Goal: Task Accomplishment & Management: Use online tool/utility

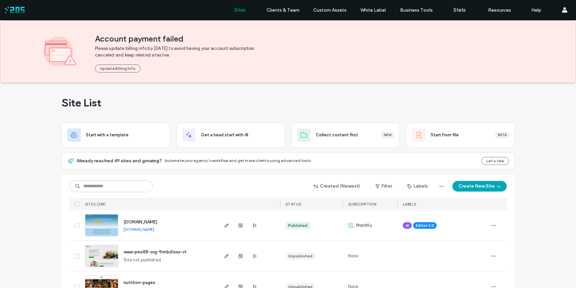
scroll to position [56, 0]
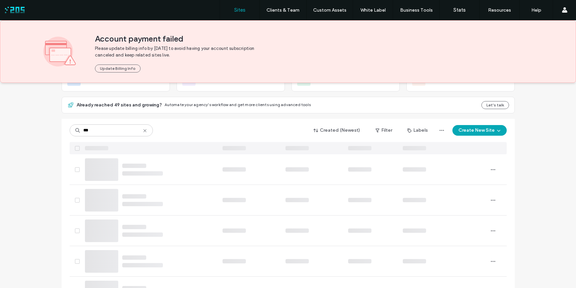
type input "***"
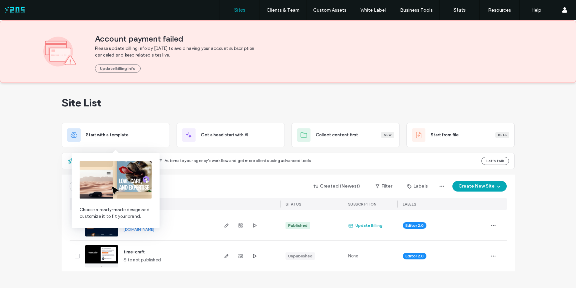
scroll to position [0, 0]
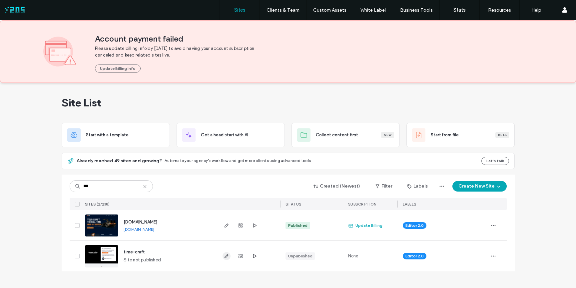
click at [224, 257] on icon "button" at bounding box center [226, 256] width 5 height 5
type input "****"
click at [225, 226] on use "button" at bounding box center [226, 226] width 4 height 4
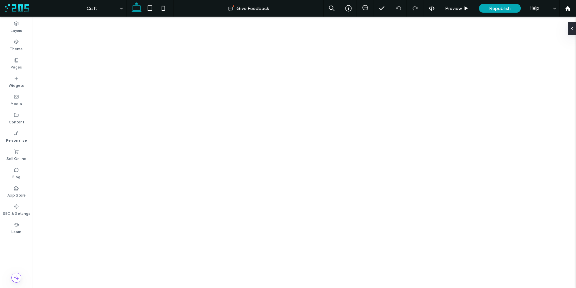
click at [19, 67] on label "Pages" at bounding box center [16, 66] width 11 height 7
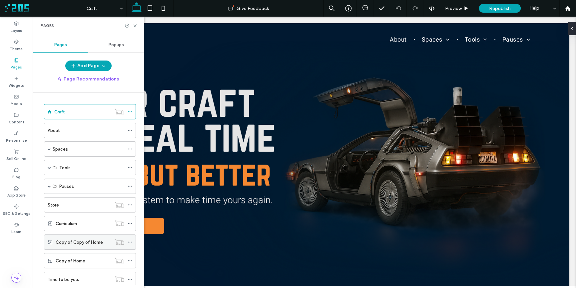
scroll to position [317, 0]
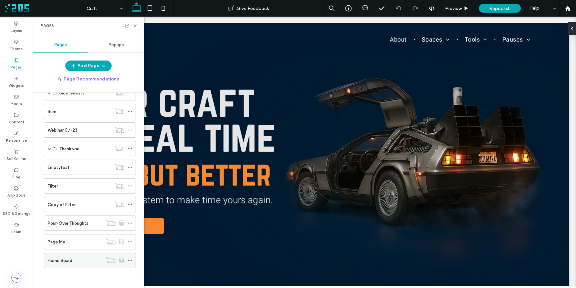
click at [74, 259] on div "Home Board" at bounding box center [75, 260] width 55 height 7
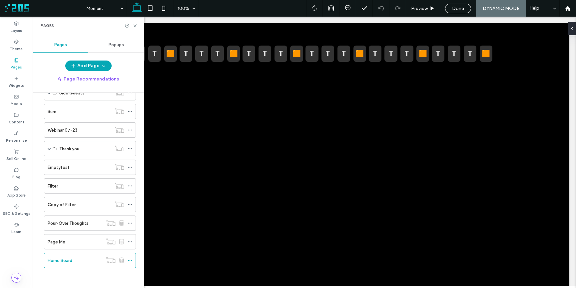
scroll to position [0, 0]
click at [136, 26] on icon at bounding box center [135, 25] width 5 height 5
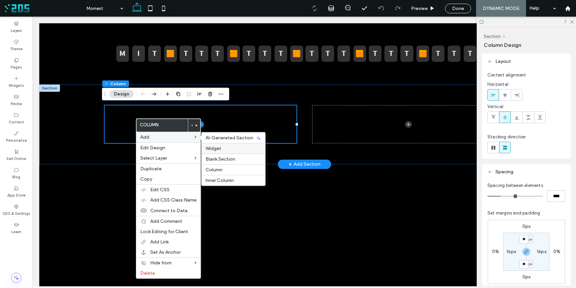
click at [217, 149] on span "Widget" at bounding box center [214, 149] width 16 height 6
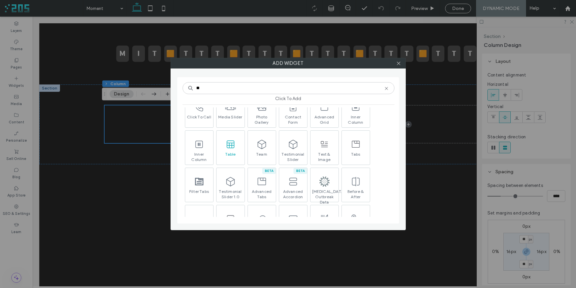
scroll to position [33, 0]
type input "**"
click at [226, 144] on icon at bounding box center [230, 142] width 11 height 11
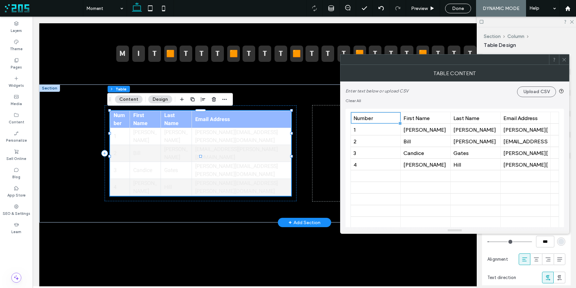
click at [155, 99] on button "Design" at bounding box center [160, 100] width 24 height 8
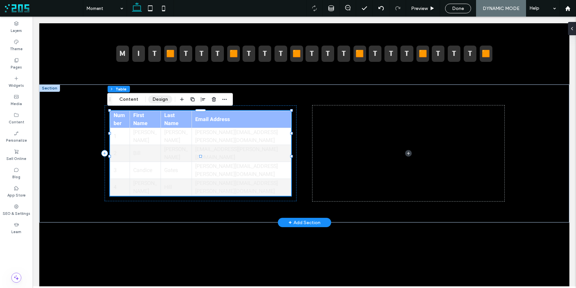
click at [159, 100] on button "Design" at bounding box center [160, 100] width 24 height 8
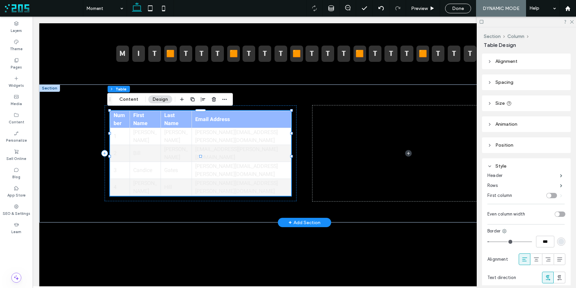
click at [154, 101] on button "Design" at bounding box center [160, 100] width 24 height 8
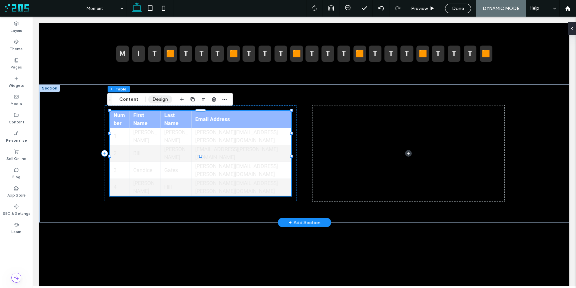
click at [155, 101] on button "Design" at bounding box center [160, 100] width 24 height 8
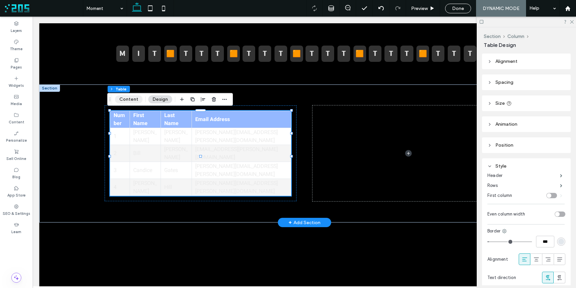
click at [126, 99] on button "Content" at bounding box center [129, 100] width 28 height 8
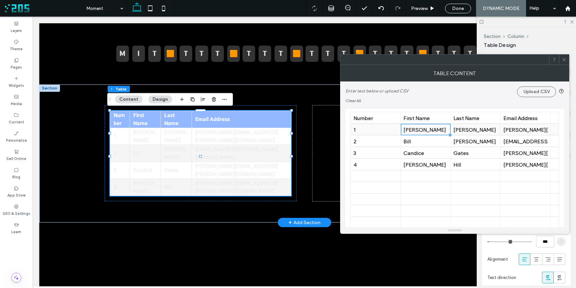
click at [430, 130] on div "Anne" at bounding box center [425, 130] width 44 height 6
click at [417, 138] on div "Bill" at bounding box center [425, 141] width 44 height 6
click at [413, 130] on div "A" at bounding box center [425, 130] width 44 height 6
click at [488, 132] on div "Evans" at bounding box center [475, 130] width 44 height 6
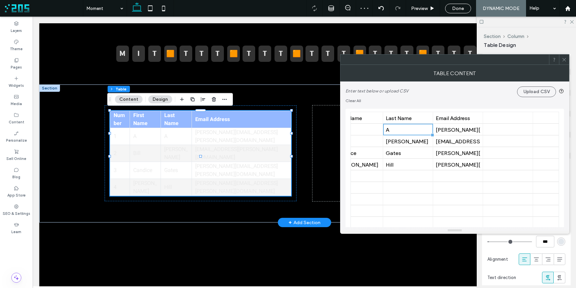
scroll to position [0, 69]
click at [464, 130] on div "anne.evans@mail.com" at bounding box center [456, 130] width 44 height 6
click at [462, 118] on div "Email Address" at bounding box center [456, 118] width 44 height 6
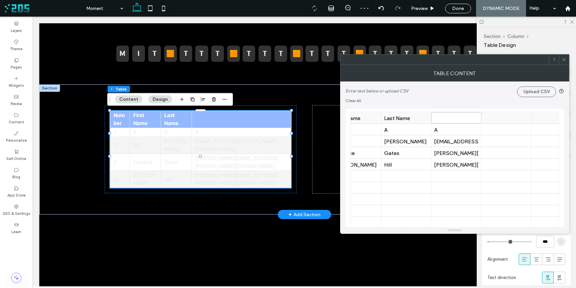
click at [408, 118] on div "Last Name" at bounding box center [406, 118] width 44 height 6
click at [371, 117] on div "First Name" at bounding box center [356, 118] width 44 height 6
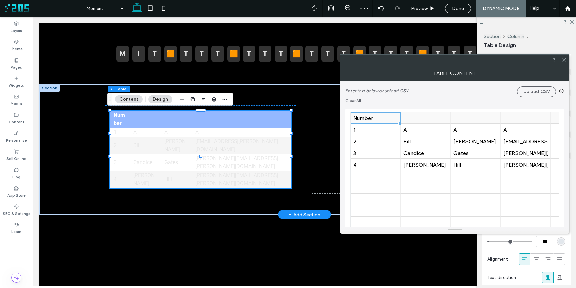
click at [378, 119] on div "Number" at bounding box center [375, 118] width 44 height 6
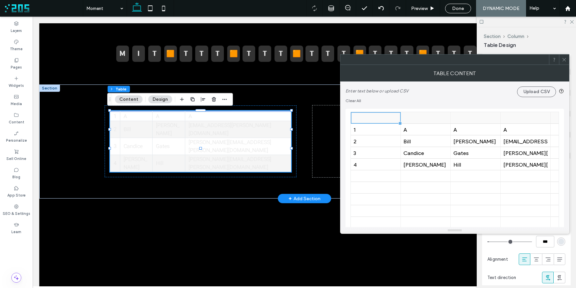
click at [383, 119] on div at bounding box center [375, 118] width 44 height 12
type input "****"
click at [436, 119] on div at bounding box center [425, 118] width 44 height 12
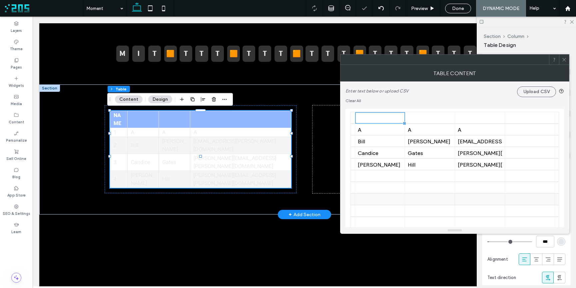
scroll to position [0, 46]
click at [472, 132] on div "A" at bounding box center [479, 130] width 44 height 6
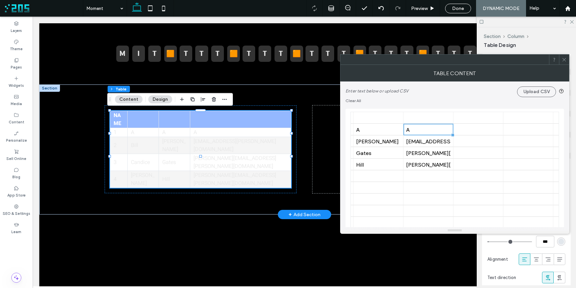
scroll to position [0, 126]
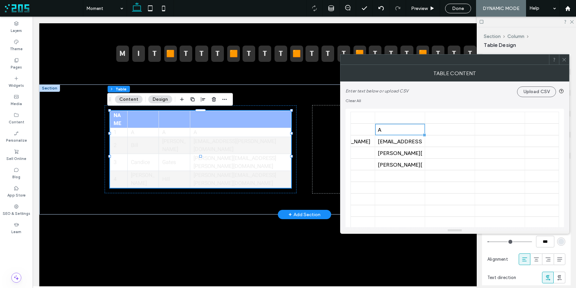
click at [459, 131] on div at bounding box center [450, 130] width 44 height 12
click at [497, 130] on div at bounding box center [500, 130] width 44 height 12
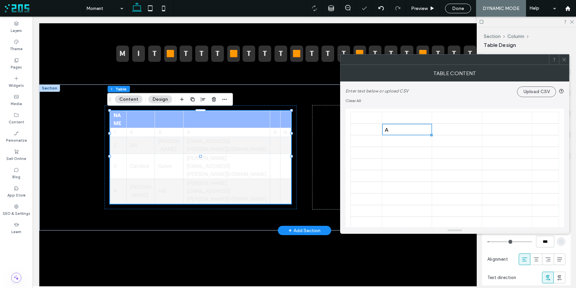
click at [501, 131] on div at bounding box center [507, 130] width 44 height 12
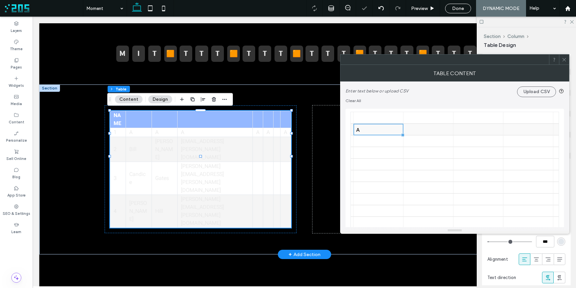
click at [472, 131] on div at bounding box center [478, 130] width 44 height 12
click at [524, 130] on div at bounding box center [528, 130] width 44 height 12
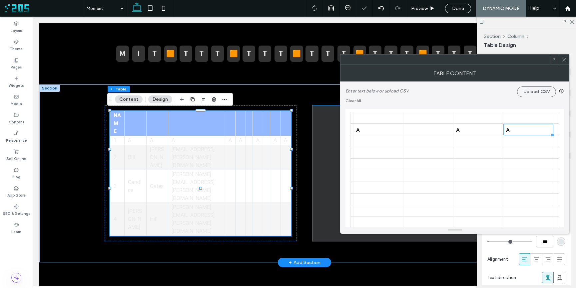
click at [312, 136] on span at bounding box center [408, 174] width 192 height 136
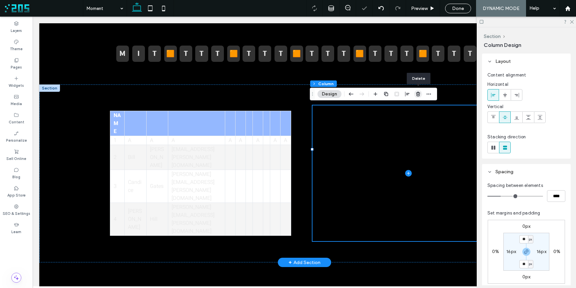
click at [418, 94] on icon "button" at bounding box center [417, 94] width 5 height 5
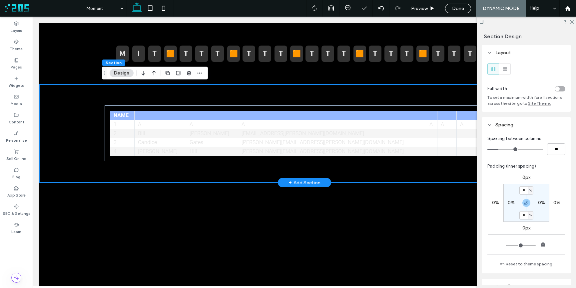
click at [126, 72] on button "Design" at bounding box center [122, 73] width 24 height 8
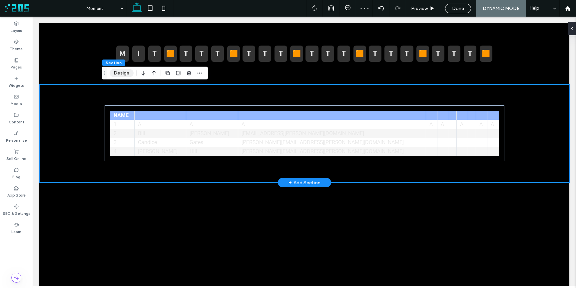
click at [124, 72] on button "Design" at bounding box center [122, 73] width 24 height 8
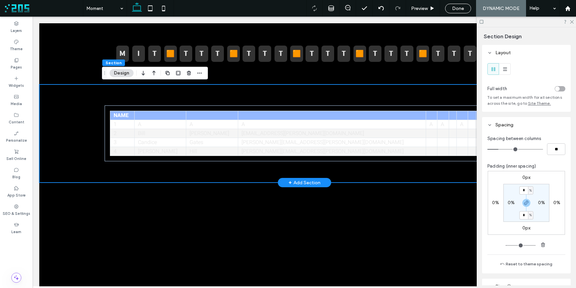
click at [123, 74] on button "Design" at bounding box center [122, 73] width 24 height 8
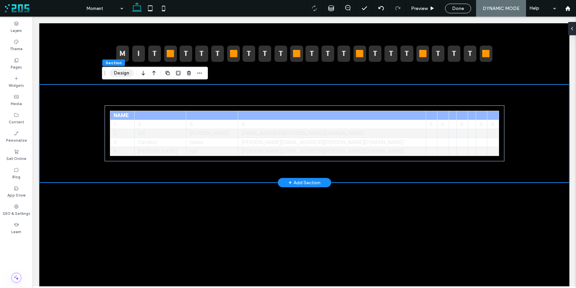
click at [123, 74] on button "Design" at bounding box center [122, 73] width 24 height 8
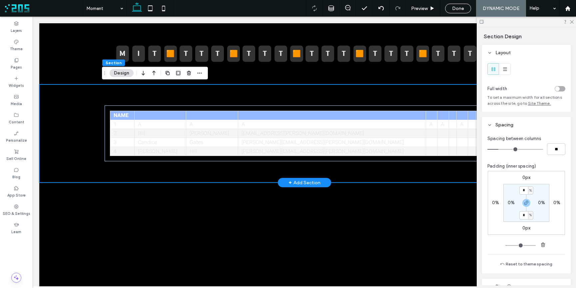
click at [118, 73] on button "Design" at bounding box center [122, 73] width 24 height 8
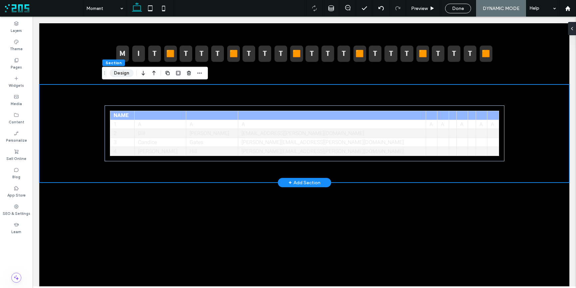
click at [118, 73] on button "Design" at bounding box center [122, 73] width 24 height 8
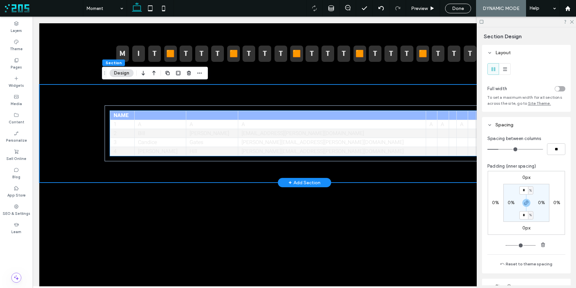
click at [134, 118] on th "NAME" at bounding box center [122, 115] width 24 height 9
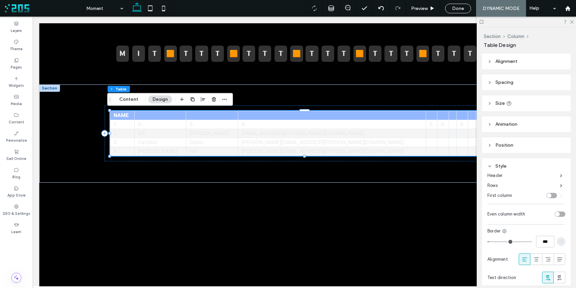
drag, startPoint x: 130, startPoint y: 100, endPoint x: 171, endPoint y: 102, distance: 41.7
click at [130, 100] on button "Content" at bounding box center [129, 100] width 28 height 8
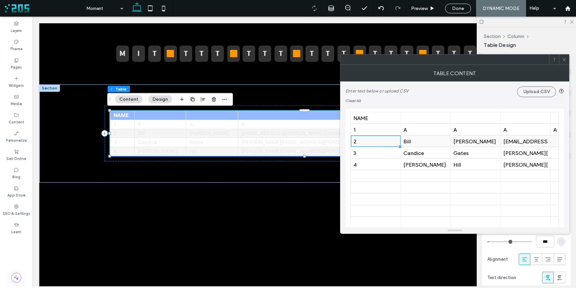
click at [372, 144] on div "2" at bounding box center [375, 141] width 44 height 6
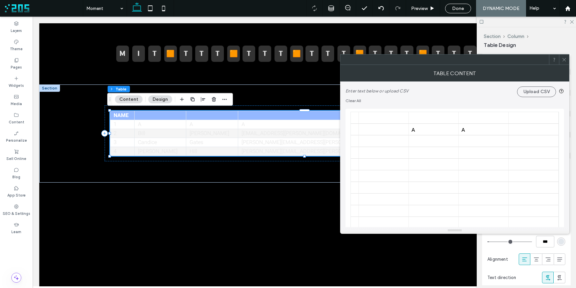
scroll to position [0, 394]
click at [437, 164] on div at bounding box center [453, 165] width 44 height 12
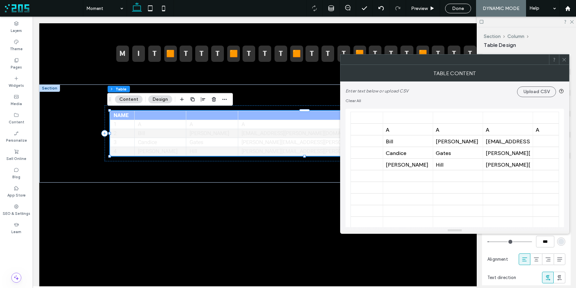
scroll to position [0, 0]
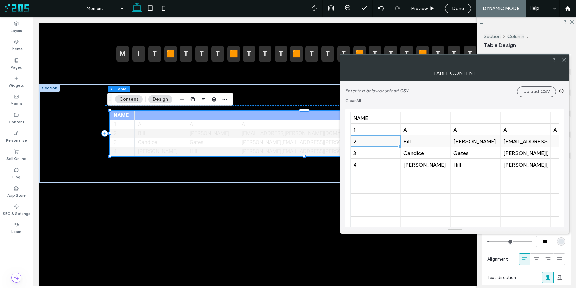
click at [377, 143] on div "2" at bounding box center [375, 141] width 44 height 6
click at [413, 143] on div "Bill" at bounding box center [425, 141] width 44 height 6
click at [418, 130] on div "A" at bounding box center [425, 130] width 44 height 6
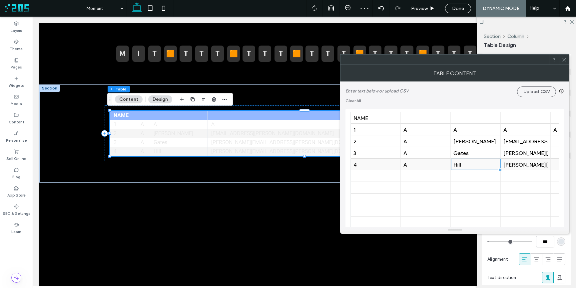
click at [474, 164] on div "Hill" at bounding box center [475, 165] width 44 height 6
click at [429, 139] on div "A" at bounding box center [425, 141] width 44 height 6
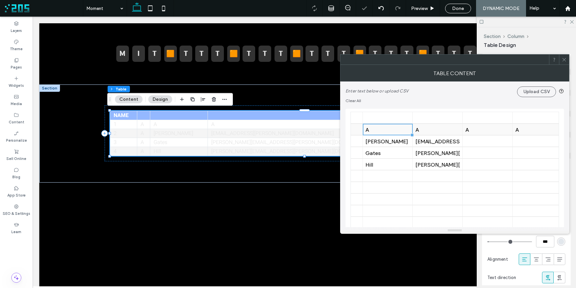
click at [389, 130] on div "A" at bounding box center [387, 130] width 44 height 6
click at [449, 131] on div "A" at bounding box center [437, 130] width 44 height 6
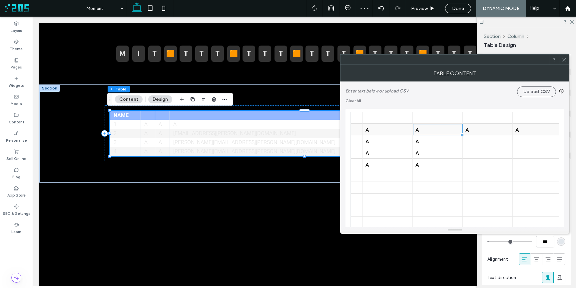
drag, startPoint x: 498, startPoint y: 131, endPoint x: 506, endPoint y: 132, distance: 8.2
click at [498, 131] on div "A" at bounding box center [487, 130] width 44 height 6
click at [407, 131] on div "A" at bounding box center [394, 130] width 44 height 6
click at [463, 130] on div at bounding box center [444, 130] width 44 height 12
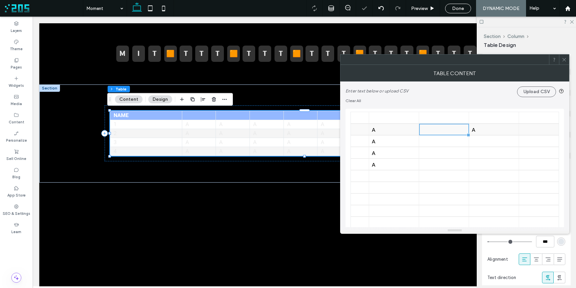
click at [476, 131] on div "A" at bounding box center [494, 130] width 44 height 6
click at [460, 132] on div at bounding box center [444, 130] width 44 height 12
click at [469, 141] on div "A" at bounding box center [483, 140] width 44 height 6
click at [419, 153] on div "A" at bounding box center [433, 152] width 44 height 6
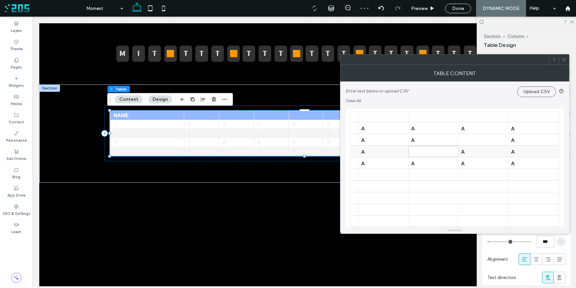
drag, startPoint x: 466, startPoint y: 153, endPoint x: 477, endPoint y: 152, distance: 11.7
click at [466, 153] on div "A" at bounding box center [483, 152] width 44 height 6
click at [517, 153] on div "A" at bounding box center [533, 152] width 44 height 6
click at [514, 143] on div "A" at bounding box center [533, 140] width 44 height 6
click at [503, 167] on div "A" at bounding box center [483, 164] width 44 height 12
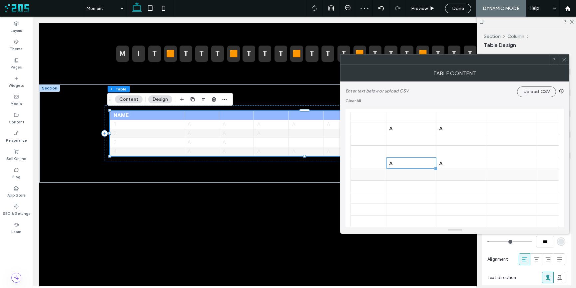
scroll to position [1, 181]
click at [565, 60] on icon at bounding box center [564, 59] width 5 height 5
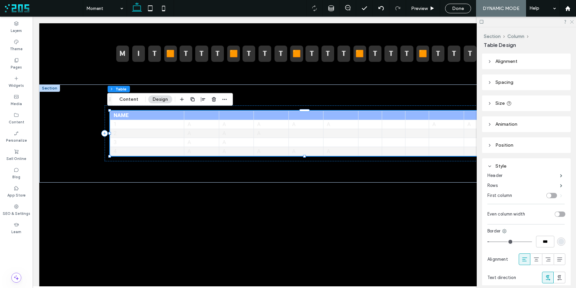
click at [572, 22] on icon at bounding box center [571, 21] width 4 height 4
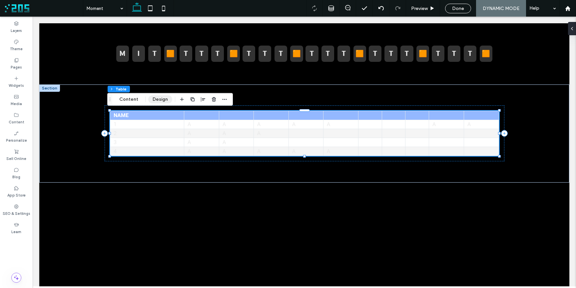
click at [157, 100] on button "Design" at bounding box center [160, 100] width 24 height 8
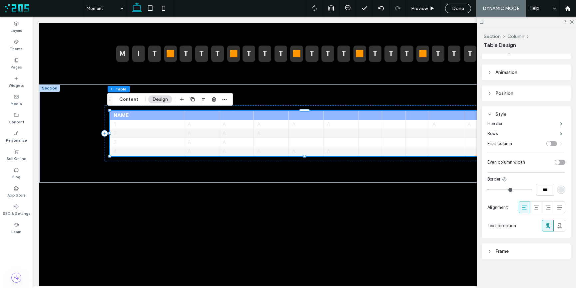
scroll to position [52, 0]
click at [528, 249] on div "Frame" at bounding box center [526, 251] width 78 height 6
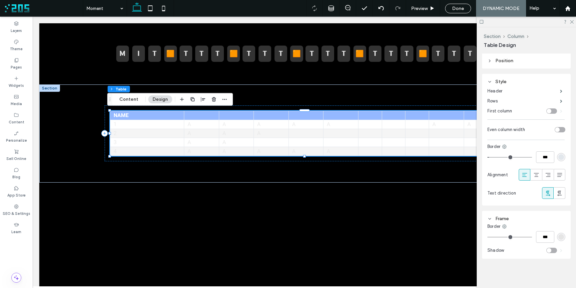
click at [558, 239] on div "rgb(229, 229, 229)" at bounding box center [561, 238] width 6 height 6
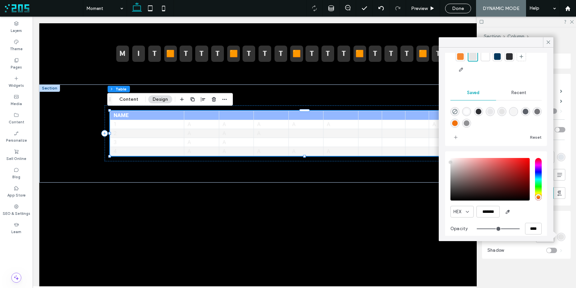
scroll to position [35, 0]
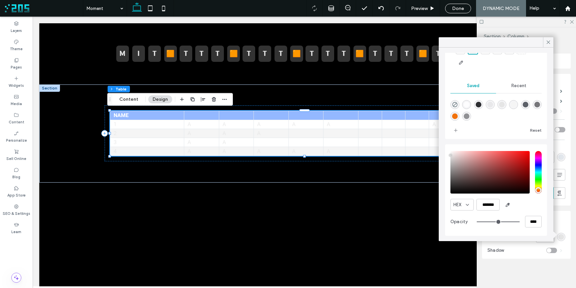
click at [558, 225] on div "Border" at bounding box center [526, 227] width 78 height 7
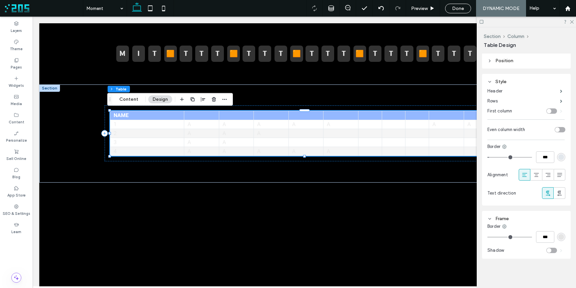
type input "*"
type input "***"
type input "*"
type input "***"
drag, startPoint x: 491, startPoint y: 236, endPoint x: 481, endPoint y: 236, distance: 9.3
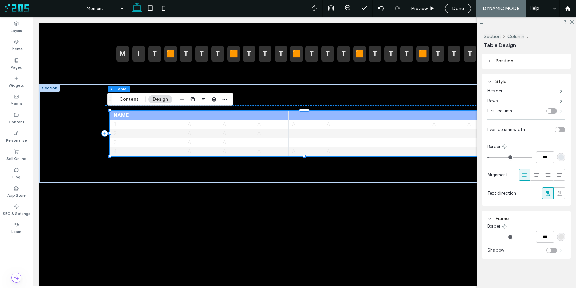
click at [487, 237] on input "range" at bounding box center [509, 237] width 45 height 1
type input "*"
type input "***"
drag, startPoint x: 491, startPoint y: 158, endPoint x: 477, endPoint y: 156, distance: 14.4
type input "*"
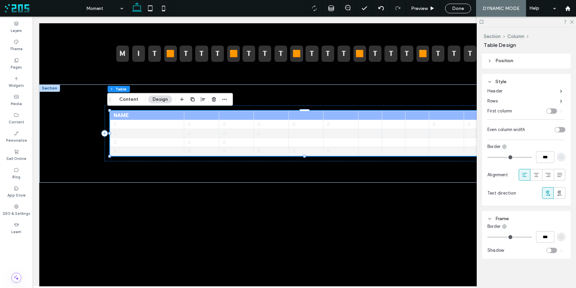
click at [487, 157] on input "range" at bounding box center [509, 157] width 45 height 1
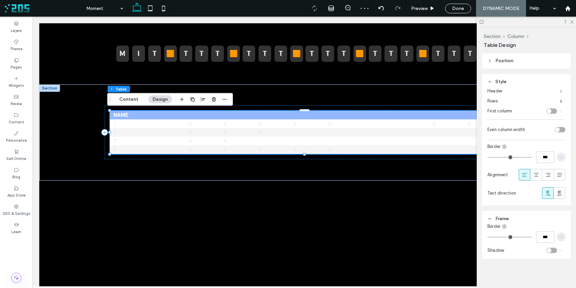
click at [560, 92] on span at bounding box center [561, 91] width 2 height 3
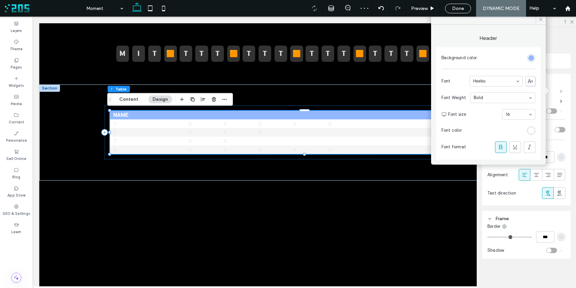
click at [560, 92] on span at bounding box center [561, 91] width 2 height 3
click at [560, 100] on span at bounding box center [561, 101] width 2 height 3
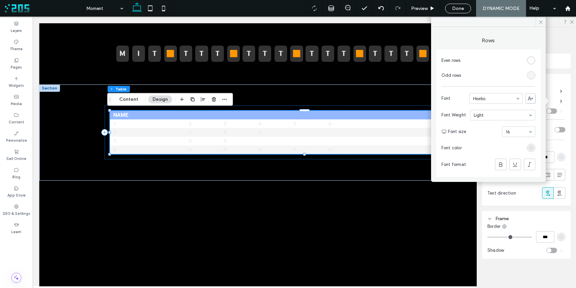
click at [531, 61] on div "rgb(255, 255, 255)" at bounding box center [531, 61] width 6 height 6
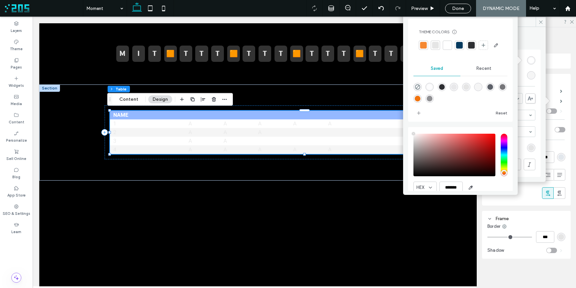
click at [413, 91] on div "rgba(0,0,0,0)" at bounding box center [417, 87] width 8 height 8
type input "*******"
type input "*"
type input "**"
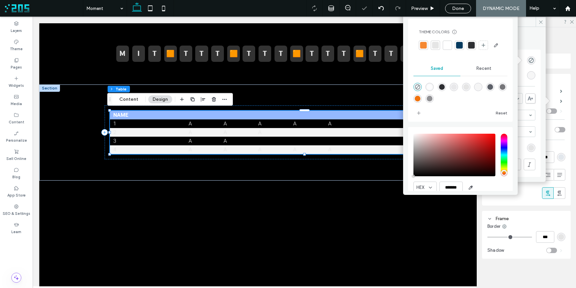
click at [532, 74] on div "rgb(245, 245, 245)" at bounding box center [531, 76] width 6 height 6
click at [420, 90] on icon "rgba(0,0,0,0)" at bounding box center [418, 87] width 6 height 6
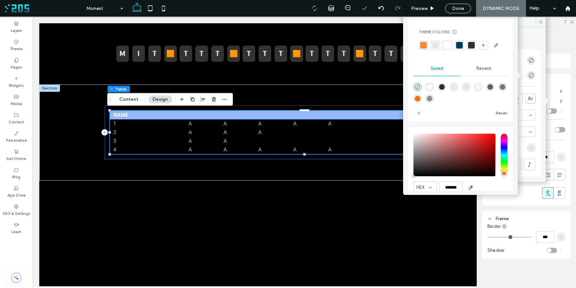
click at [522, 49] on div "Rows Even rows Odd rows Font Heebo Font Weight Light Font size 16 Font color Fo…" at bounding box center [488, 103] width 105 height 147
click at [539, 20] on icon at bounding box center [540, 22] width 5 height 5
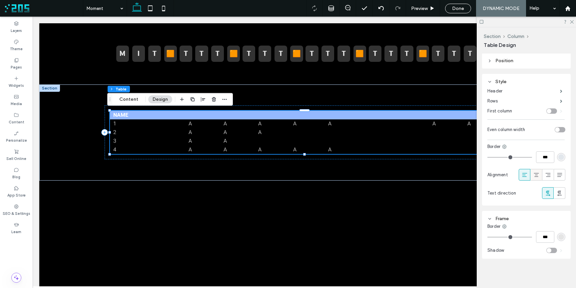
click at [533, 174] on icon at bounding box center [536, 175] width 7 height 7
click at [129, 99] on button "Content" at bounding box center [129, 100] width 28 height 8
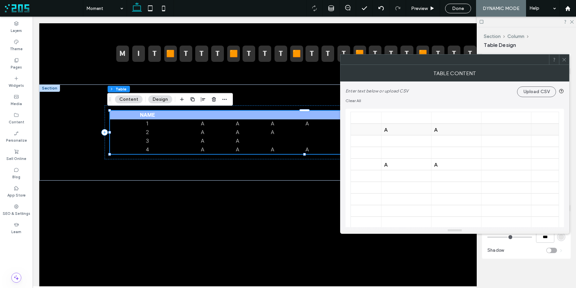
scroll to position [0, 194]
click at [465, 130] on div at bounding box center [481, 130] width 44 height 12
click at [525, 129] on div at bounding box center [531, 130] width 44 height 12
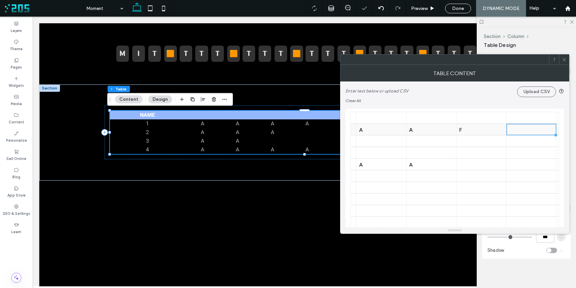
scroll to position [0, 195]
click at [504, 148] on div at bounding box center [481, 153] width 50 height 12
click at [436, 129] on div at bounding box center [433, 130] width 44 height 12
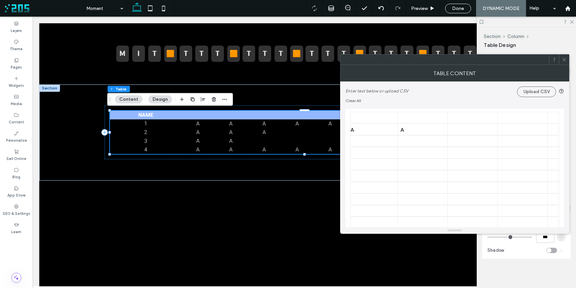
click at [409, 130] on div at bounding box center [420, 130] width 44 height 12
click at [469, 132] on div at bounding box center [470, 130] width 44 height 12
click at [513, 130] on div at bounding box center [520, 130] width 44 height 12
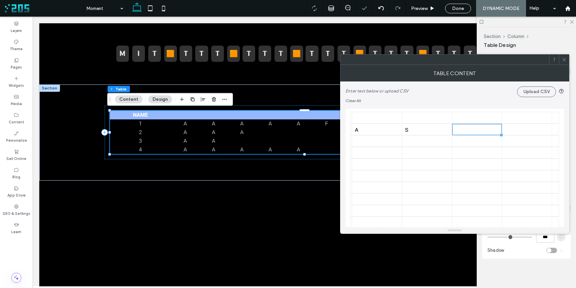
click at [516, 131] on div at bounding box center [524, 130] width 44 height 12
click at [479, 138] on div at bounding box center [474, 142] width 44 height 12
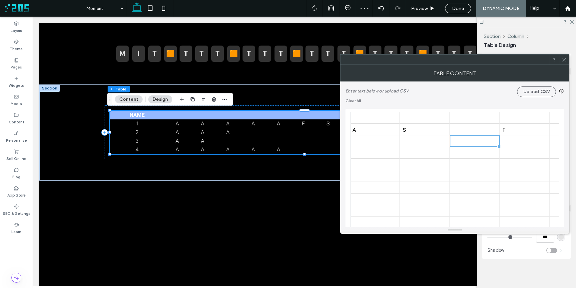
click at [564, 59] on use at bounding box center [563, 59] width 3 height 3
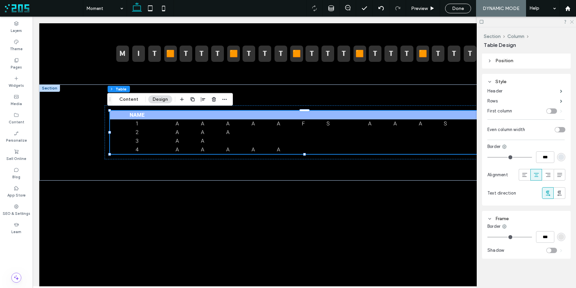
click at [572, 22] on use at bounding box center [572, 22] width 4 height 4
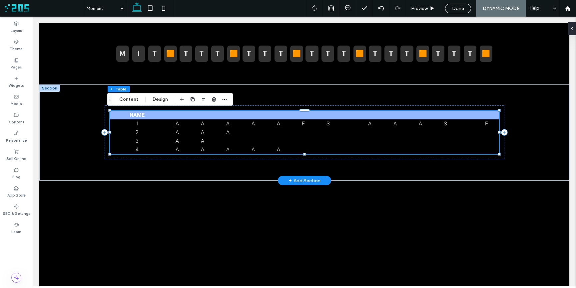
click at [408, 132] on td at bounding box center [420, 132] width 25 height 9
click at [158, 102] on button "Design" at bounding box center [160, 100] width 24 height 8
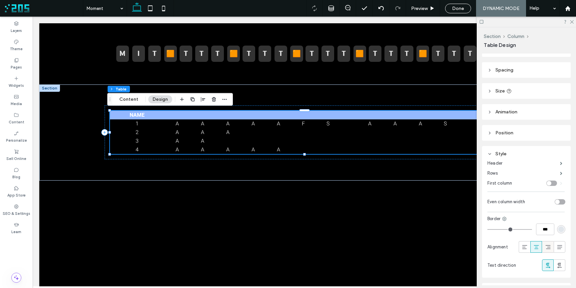
scroll to position [12, 0]
click at [515, 91] on header "Size" at bounding box center [526, 92] width 89 height 16
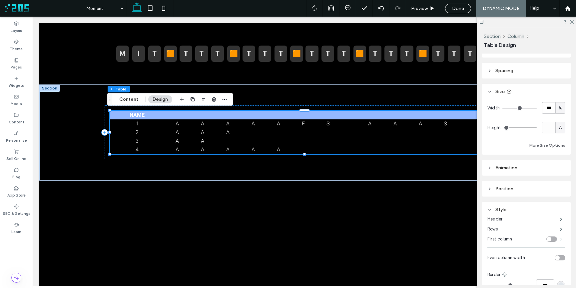
click at [492, 72] on header "Spacing" at bounding box center [526, 71] width 89 height 16
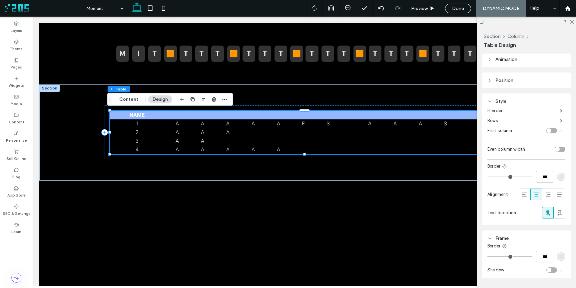
scroll to position [224, 0]
click at [571, 23] on icon at bounding box center [571, 21] width 4 height 4
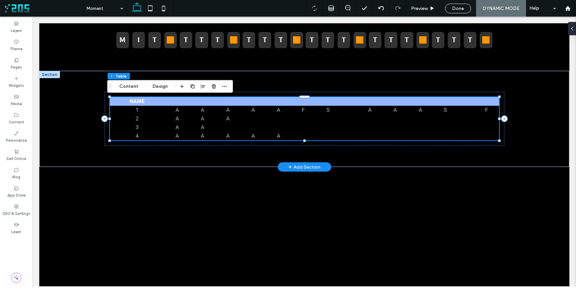
scroll to position [14, 0]
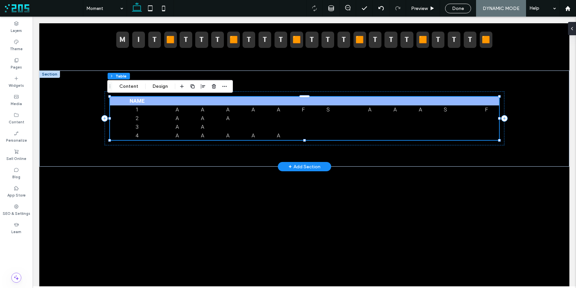
click at [390, 133] on td at bounding box center [394, 136] width 25 height 9
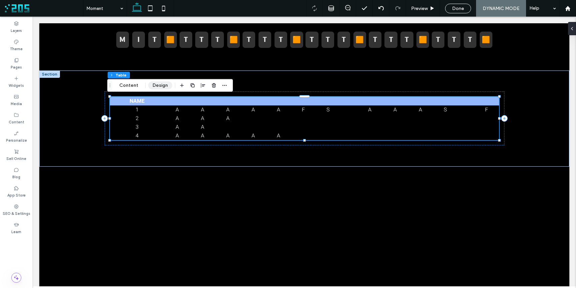
click at [157, 83] on button "Design" at bounding box center [160, 86] width 24 height 8
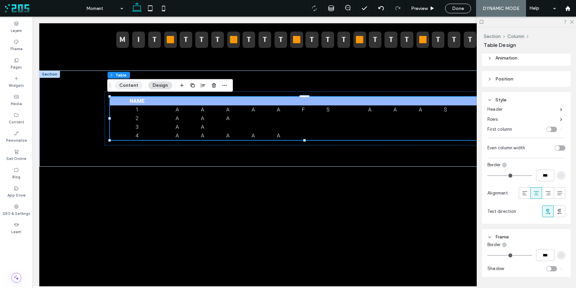
click at [131, 87] on button "Content" at bounding box center [129, 86] width 28 height 8
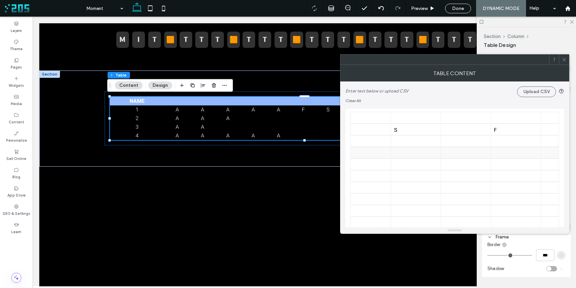
scroll to position [0, 554]
click at [512, 131] on div "F" at bounding box center [521, 130] width 44 height 6
click at [428, 136] on div at bounding box center [421, 142] width 44 height 12
click at [427, 130] on div "S" at bounding box center [421, 130] width 44 height 6
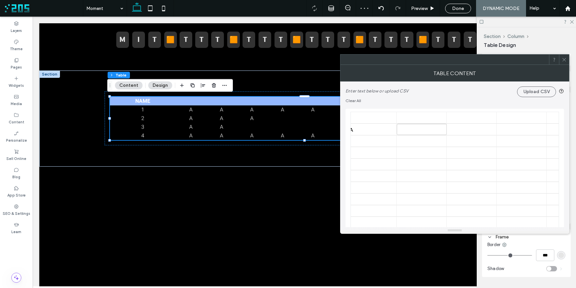
click at [563, 60] on icon at bounding box center [564, 59] width 5 height 5
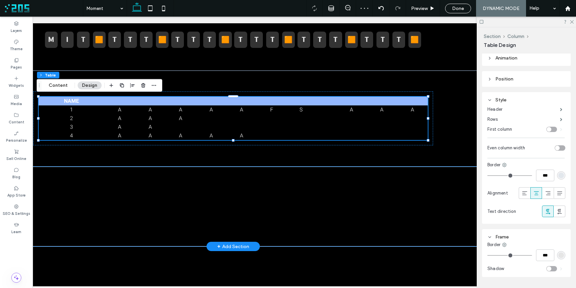
scroll to position [0, 99]
